Goal: Subscribe to service/newsletter

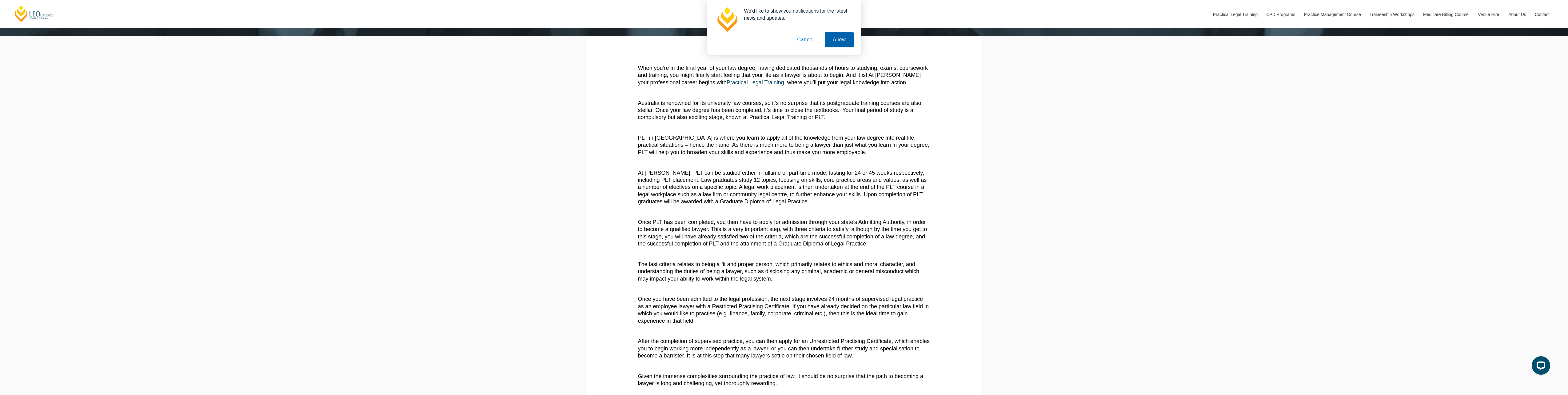
click at [841, 43] on button "Allow" at bounding box center [839, 40] width 28 height 15
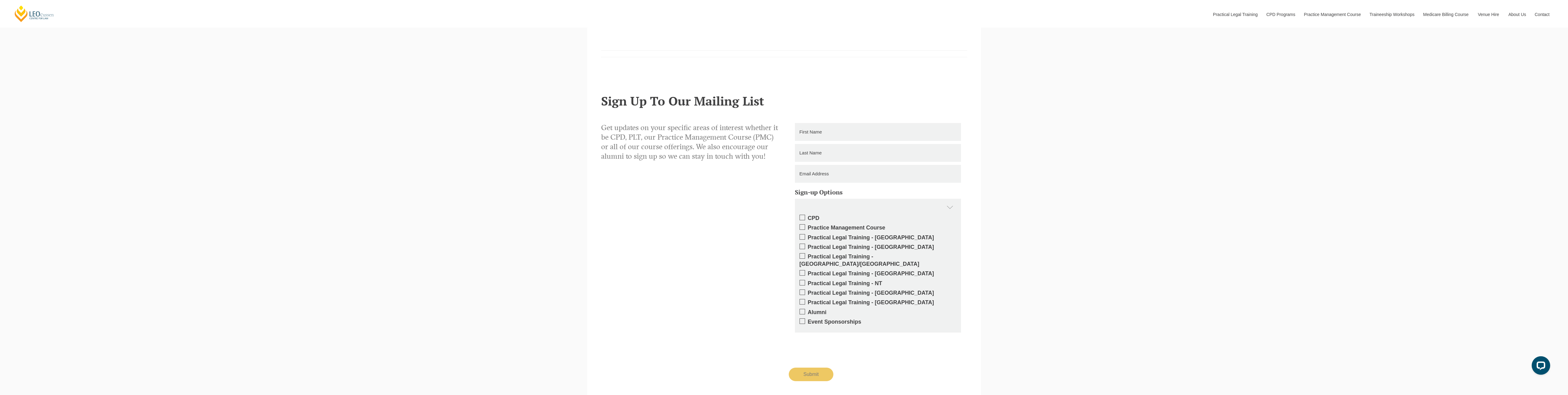
scroll to position [677, 0]
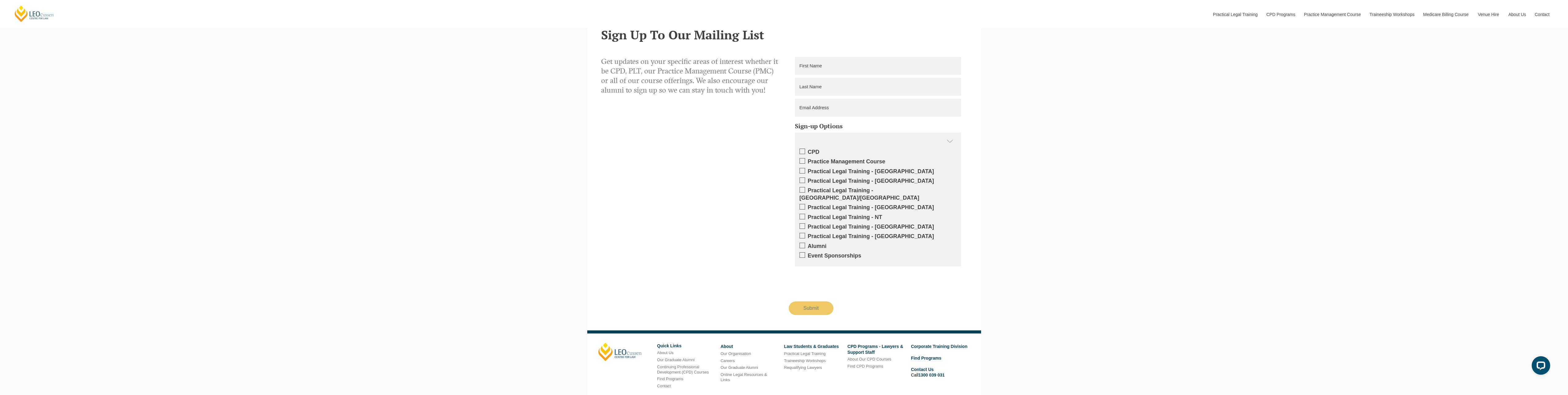
click at [802, 204] on span at bounding box center [802, 206] width 5 height 5
click at [808, 205] on input "Practical Legal Training - [GEOGRAPHIC_DATA]" at bounding box center [808, 205] width 0 height 0
click at [806, 66] on input "text" at bounding box center [878, 65] width 166 height 18
type input "[PERSON_NAME]"
type input "Hemms"
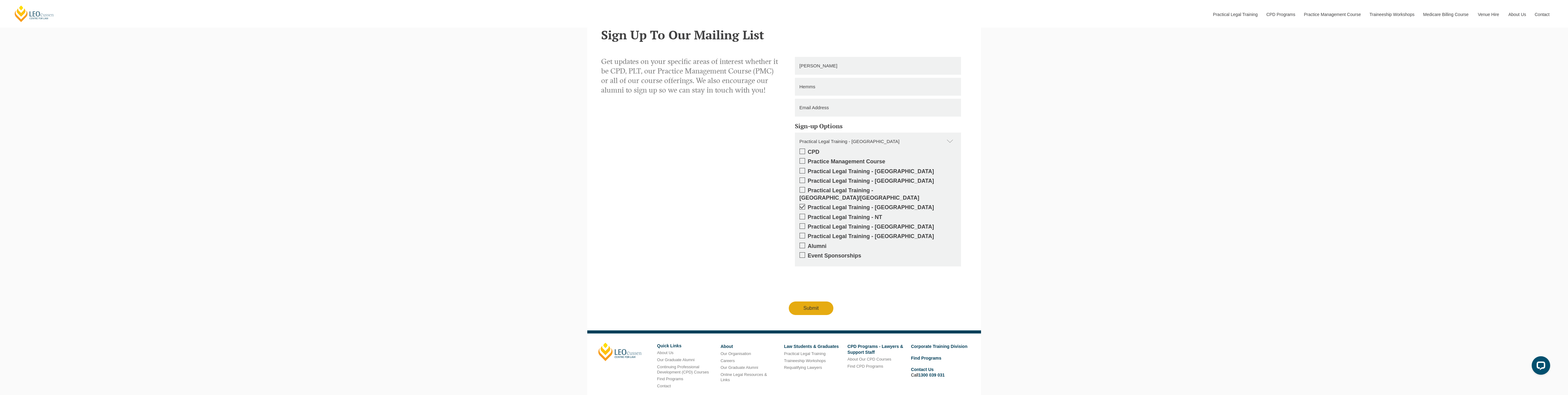
type input "[PERSON_NAME][EMAIL_ADDRESS][DOMAIN_NAME]"
type input "[PHONE_NUMBER]"
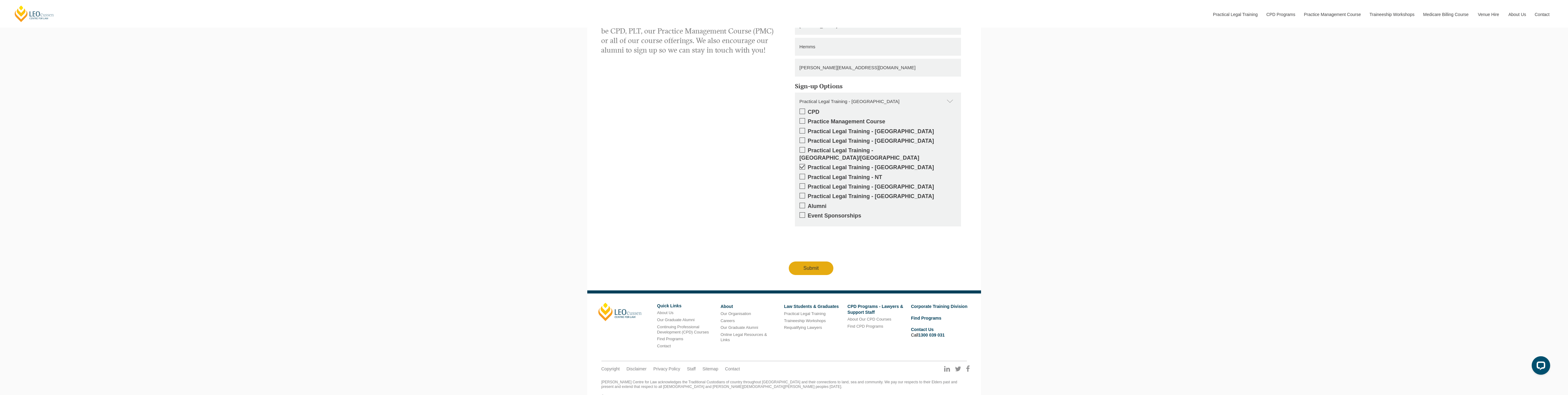
scroll to position [724, 0]
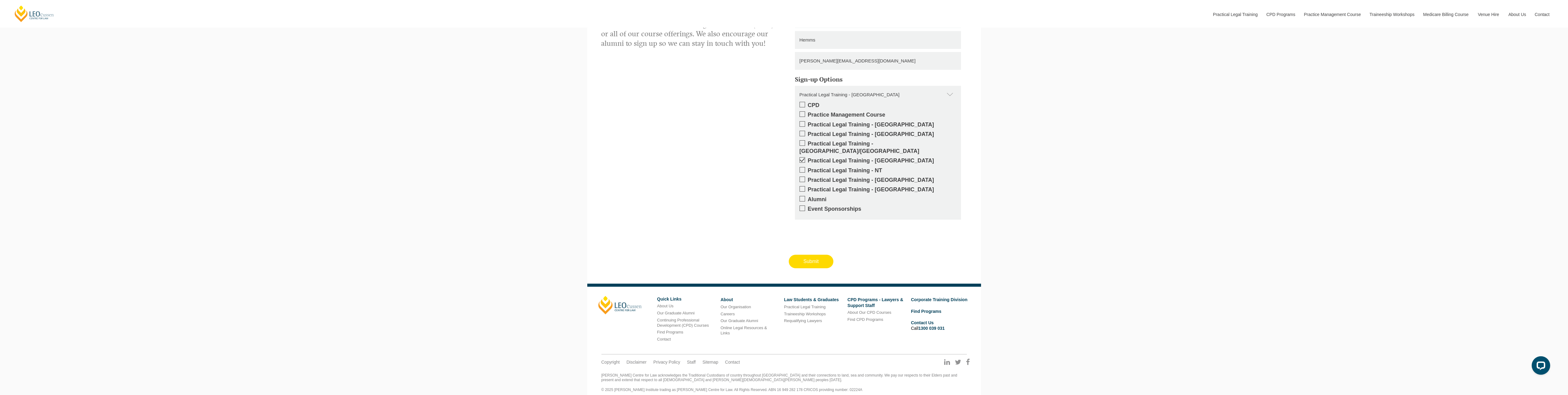
click at [808, 256] on input "Submit" at bounding box center [811, 261] width 45 height 13
type input "Submitting"
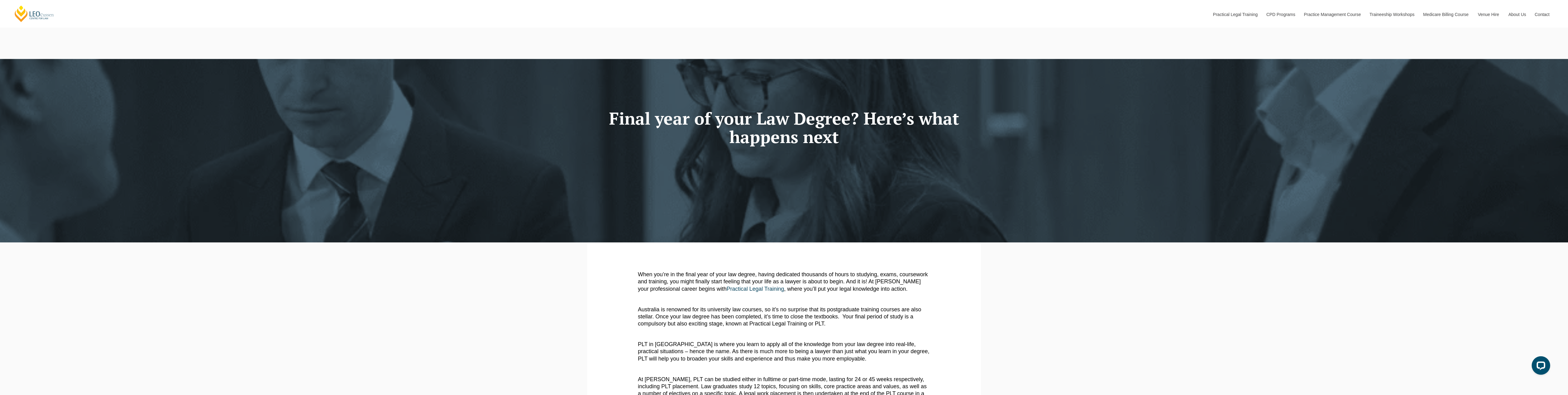
scroll to position [0, 0]
